Goal: Information Seeking & Learning: Learn about a topic

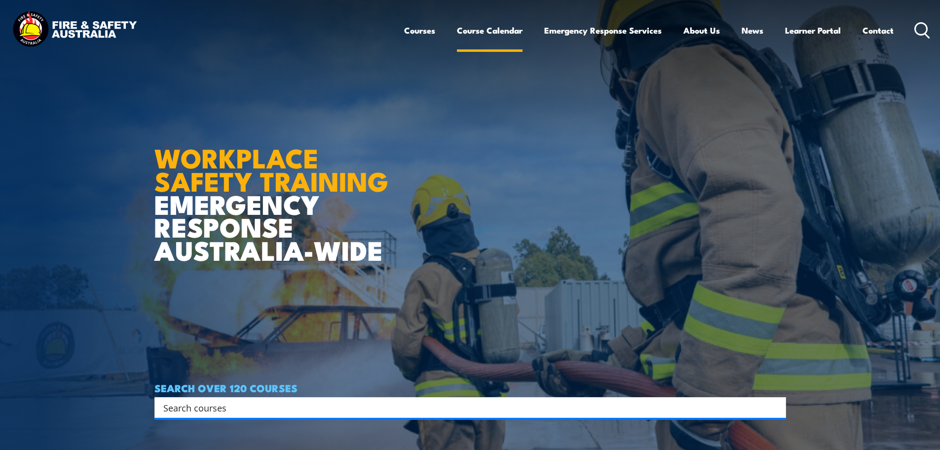
click at [488, 31] on link "Course Calendar" at bounding box center [490, 30] width 66 height 26
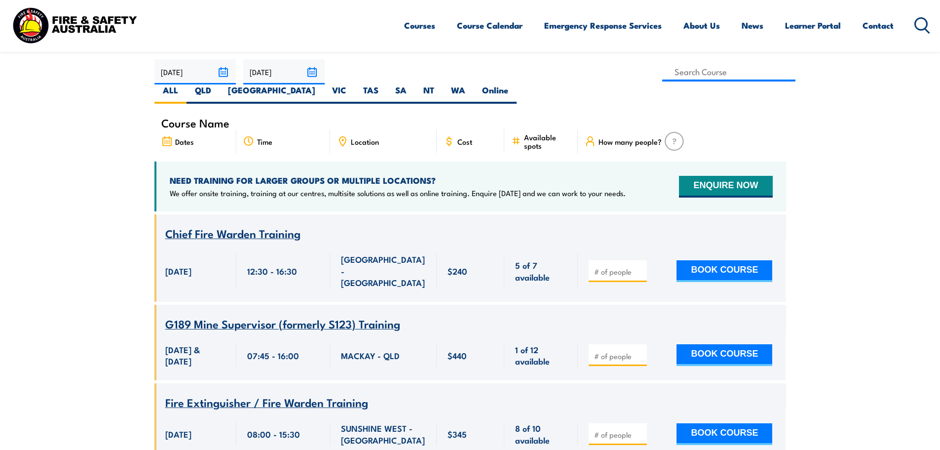
click at [324, 84] on label "[GEOGRAPHIC_DATA]" at bounding box center [272, 93] width 104 height 19
click at [322, 84] on input "[GEOGRAPHIC_DATA]" at bounding box center [318, 87] width 6 height 6
radio input "true"
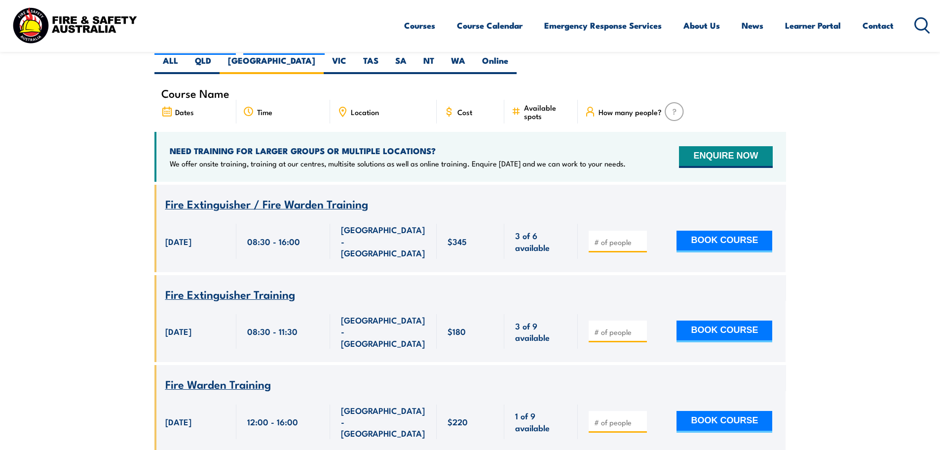
drag, startPoint x: 928, startPoint y: 271, endPoint x: 925, endPoint y: 266, distance: 6.9
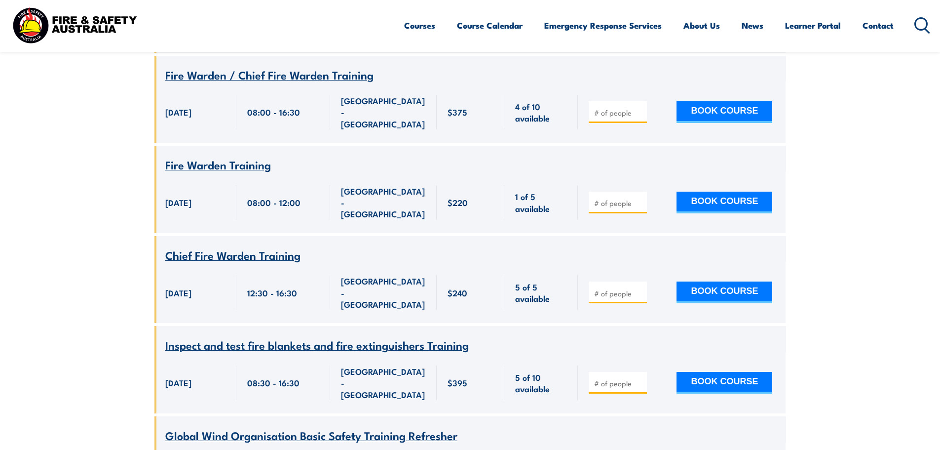
scroll to position [1876, 0]
